Goal: Use online tool/utility: Utilize a website feature to perform a specific function

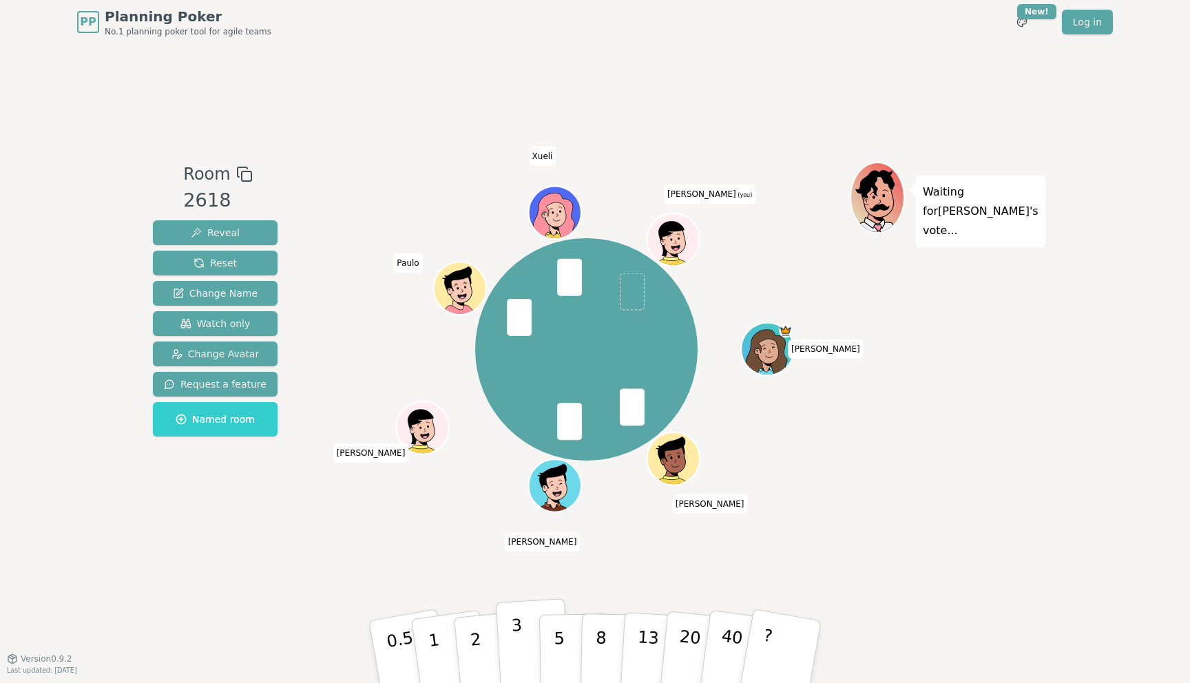
drag, startPoint x: 478, startPoint y: 640, endPoint x: 524, endPoint y: 622, distance: 48.6
click at [524, 628] on div "0.5 1 2 3 5 8 13 20 40 ?" at bounding box center [594, 652] width 413 height 48
click at [521, 626] on button "3" at bounding box center [533, 651] width 75 height 107
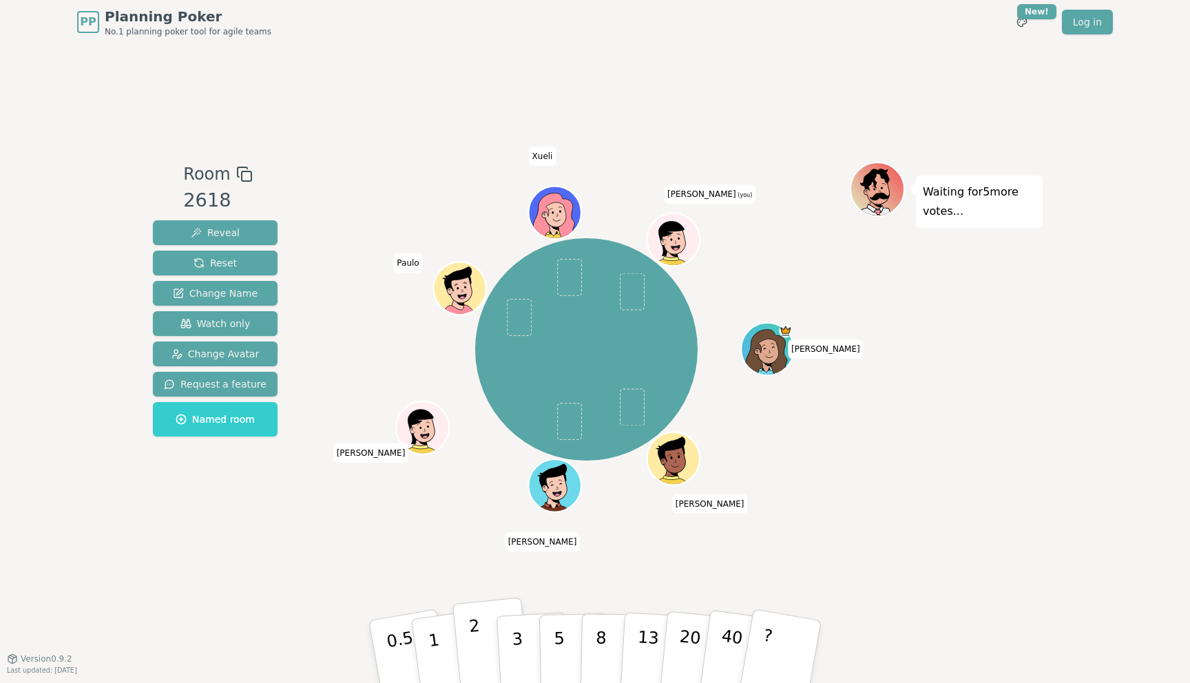
click at [481, 635] on button "2" at bounding box center [491, 652] width 78 height 109
click at [472, 644] on p "2" at bounding box center [477, 653] width 18 height 75
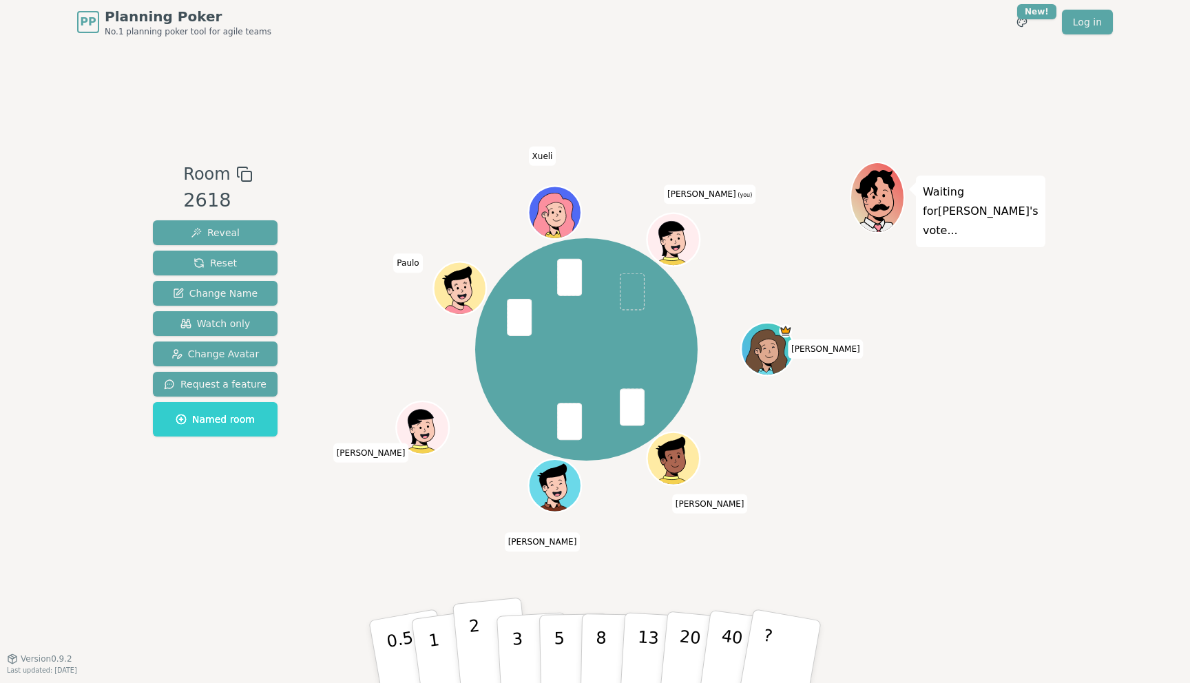
click at [474, 640] on p "2" at bounding box center [477, 653] width 18 height 75
click at [474, 623] on p "2" at bounding box center [477, 653] width 18 height 75
click at [488, 617] on button "2" at bounding box center [491, 652] width 78 height 109
click at [509, 640] on button "3" at bounding box center [533, 651] width 75 height 107
click at [476, 631] on p "2" at bounding box center [477, 653] width 18 height 75
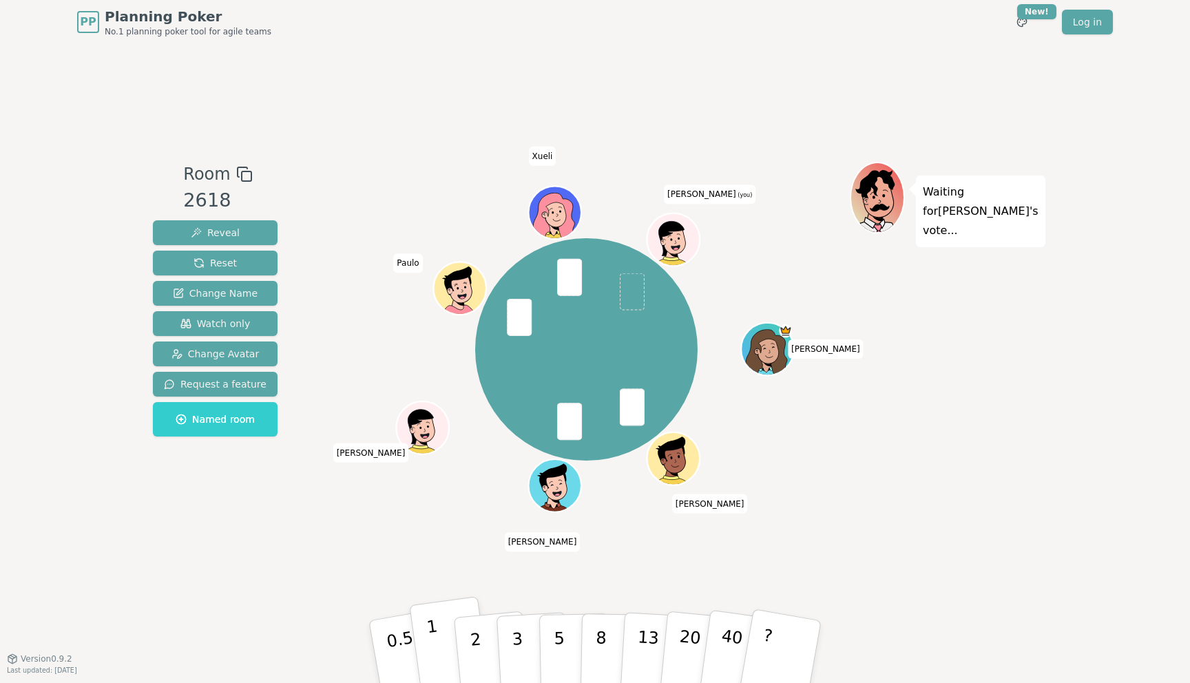
click at [436, 653] on p "1" at bounding box center [435, 653] width 21 height 75
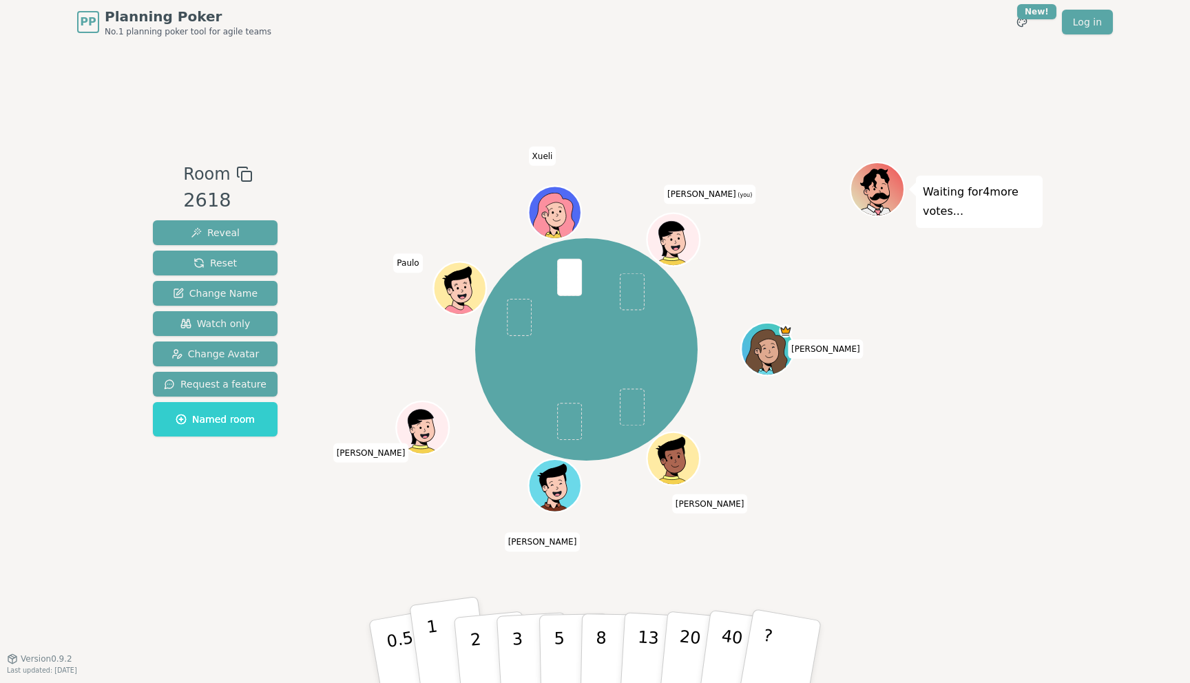
click at [436, 640] on button "1" at bounding box center [450, 652] width 82 height 112
click at [440, 634] on button "1" at bounding box center [450, 652] width 82 height 112
